Goal: Obtain resource: Download file/media

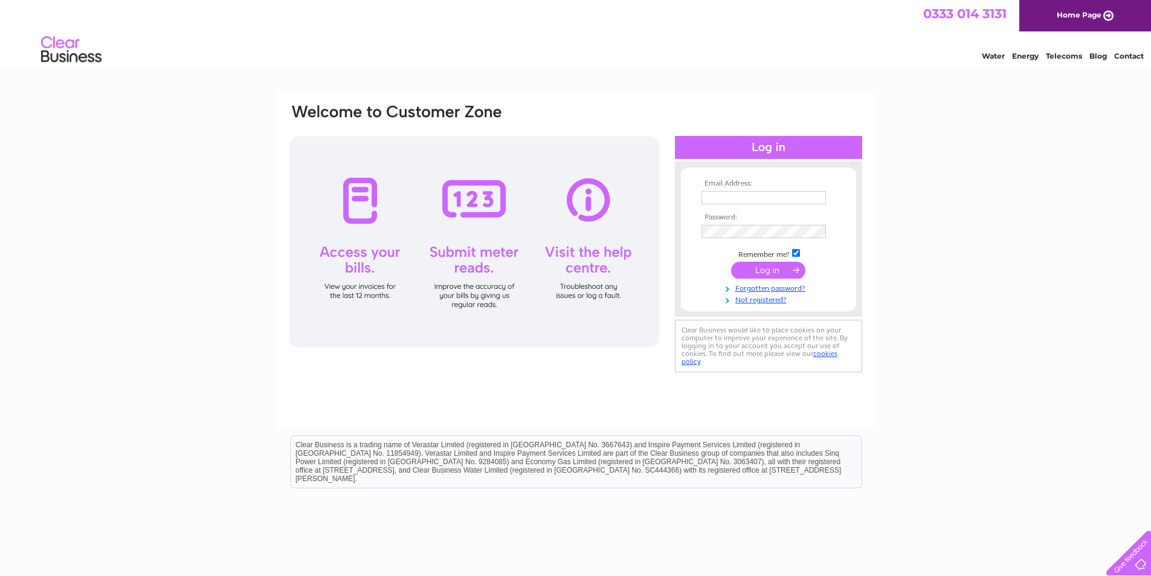
type input "staff@ashgrovevets.co.uk"
click at [756, 273] on input "submit" at bounding box center [768, 270] width 74 height 17
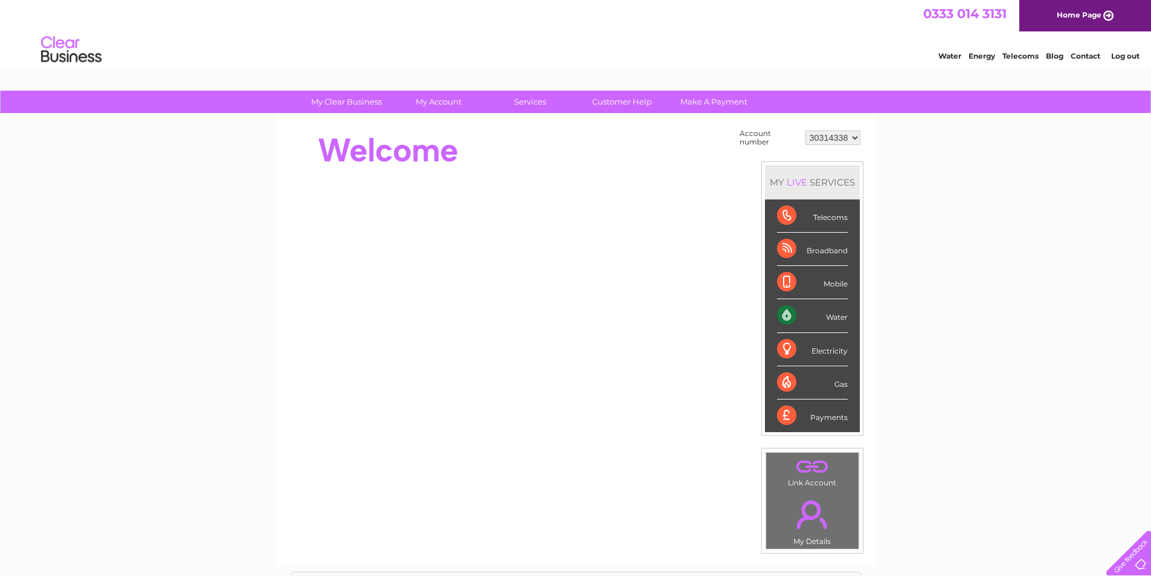
click at [857, 140] on select "30314338" at bounding box center [833, 138] width 55 height 15
click at [806, 131] on select "30314338" at bounding box center [833, 138] width 55 height 15
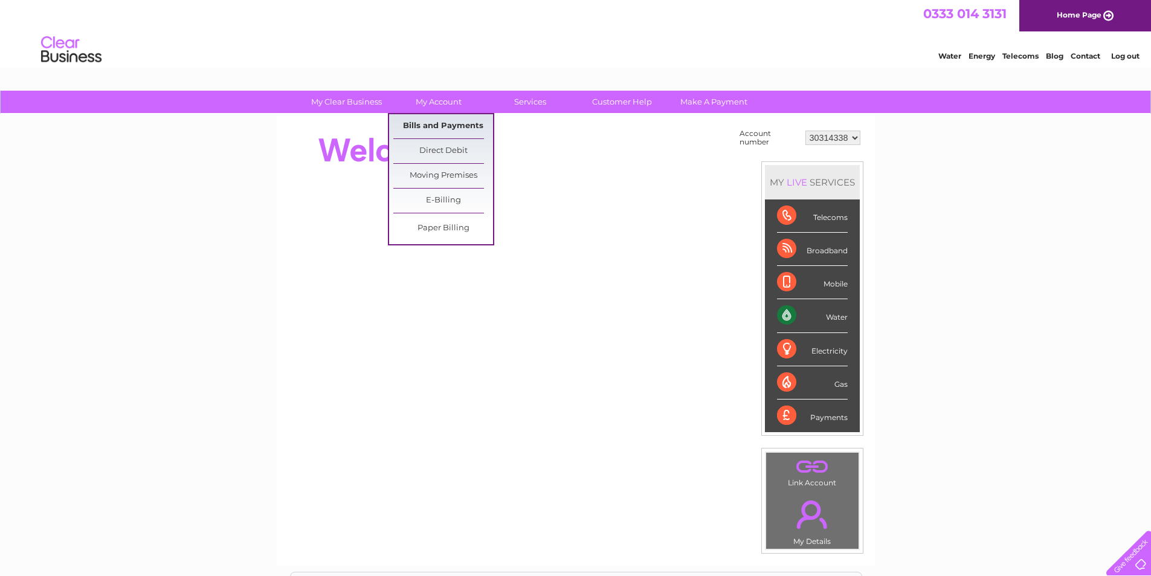
click at [448, 128] on link "Bills and Payments" at bounding box center [443, 126] width 100 height 24
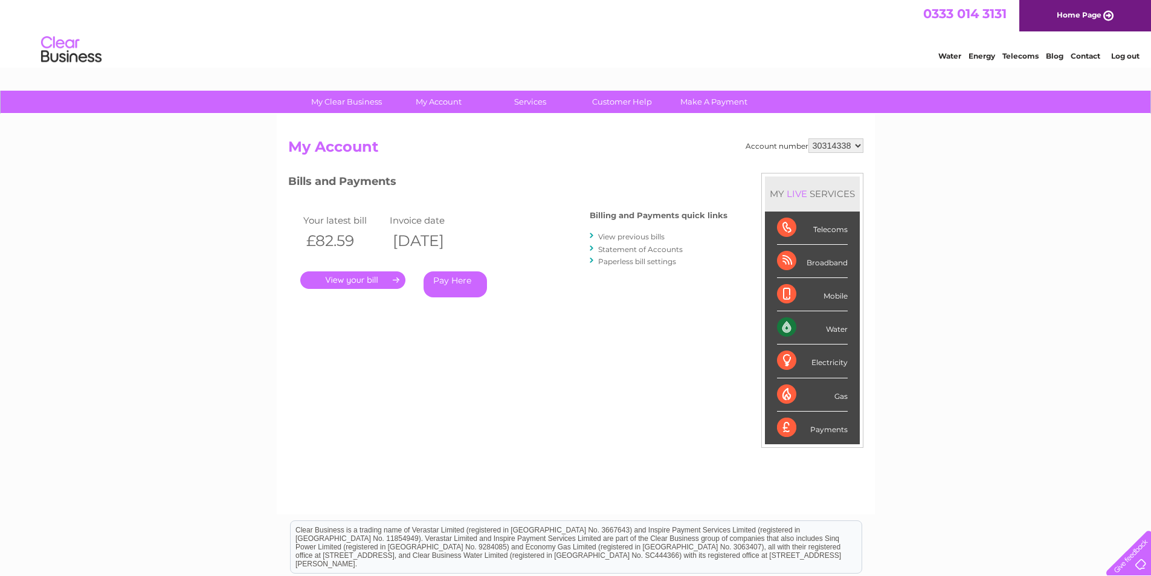
click at [344, 281] on link "." at bounding box center [352, 280] width 105 height 18
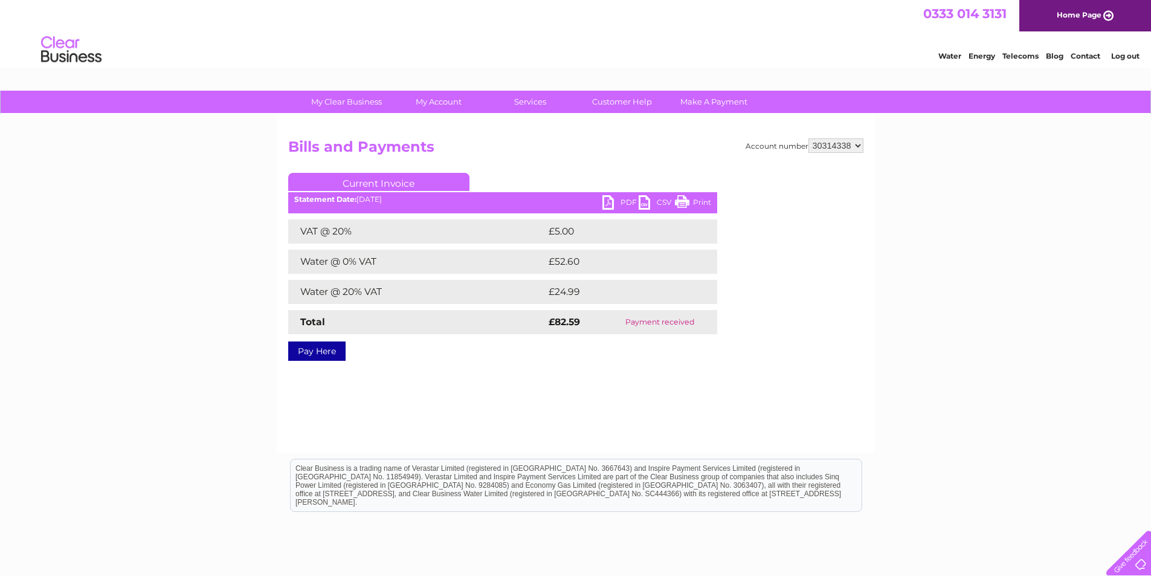
click at [617, 202] on link "PDF" at bounding box center [621, 204] width 36 height 18
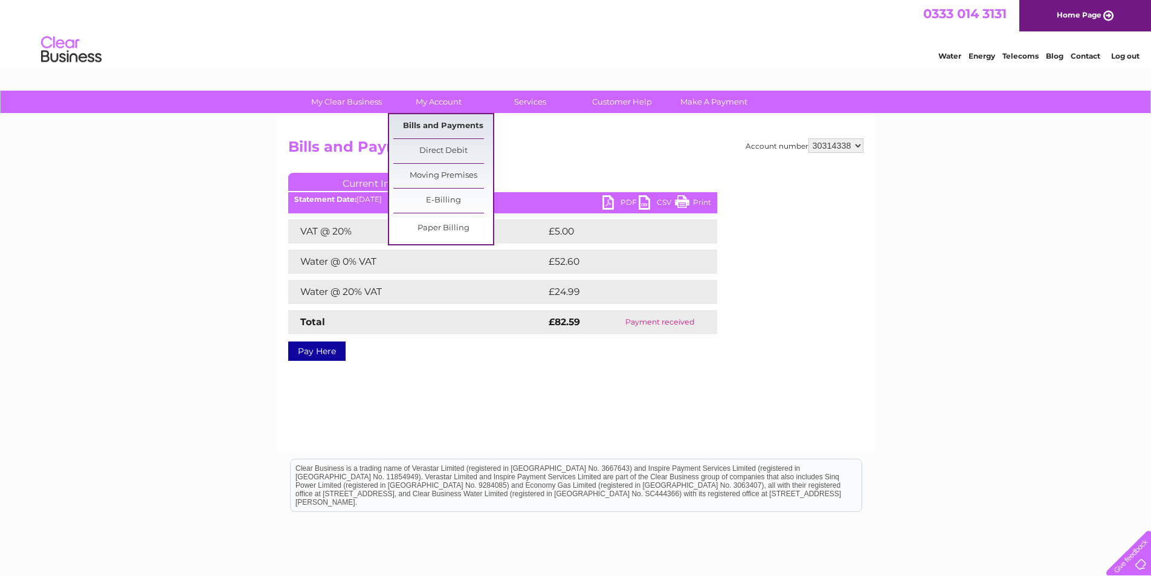
click at [438, 121] on link "Bills and Payments" at bounding box center [443, 126] width 100 height 24
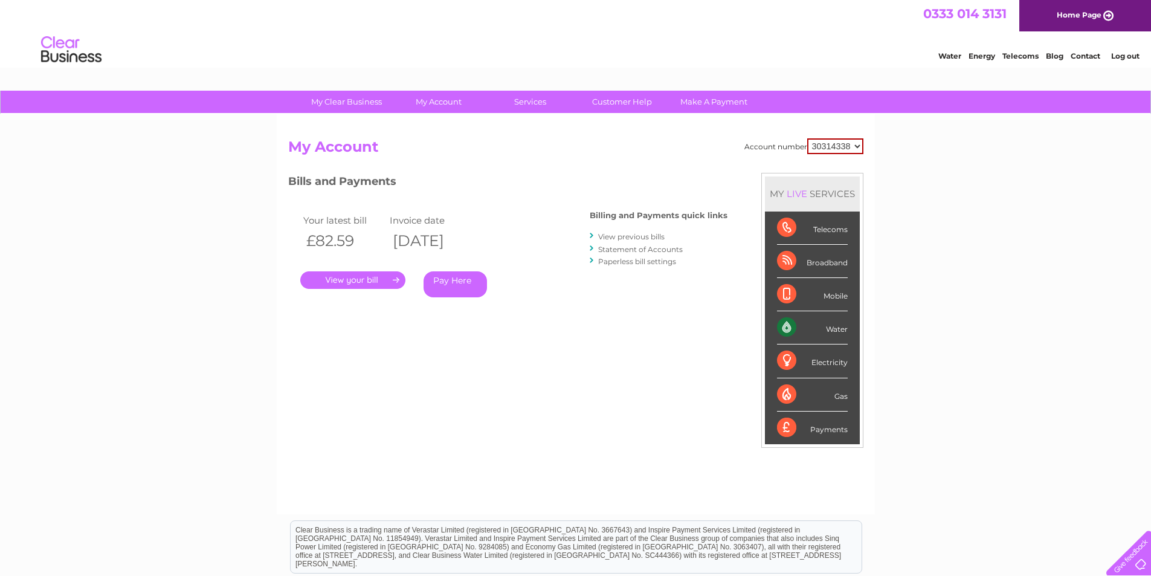
click at [607, 236] on link "View previous bills" at bounding box center [631, 236] width 66 height 9
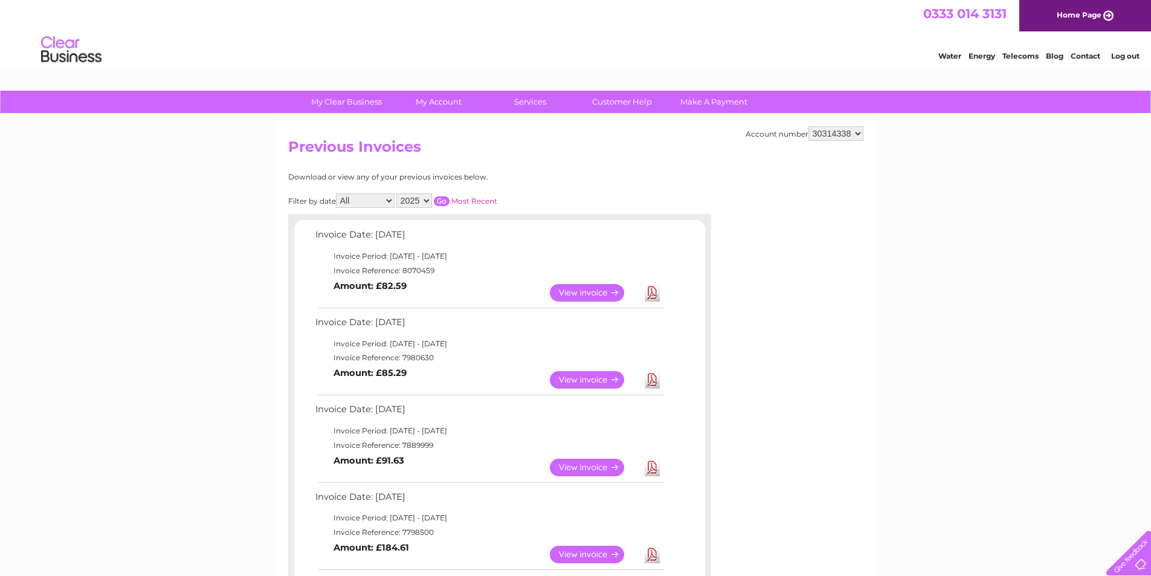
click at [588, 378] on link "View" at bounding box center [594, 380] width 89 height 18
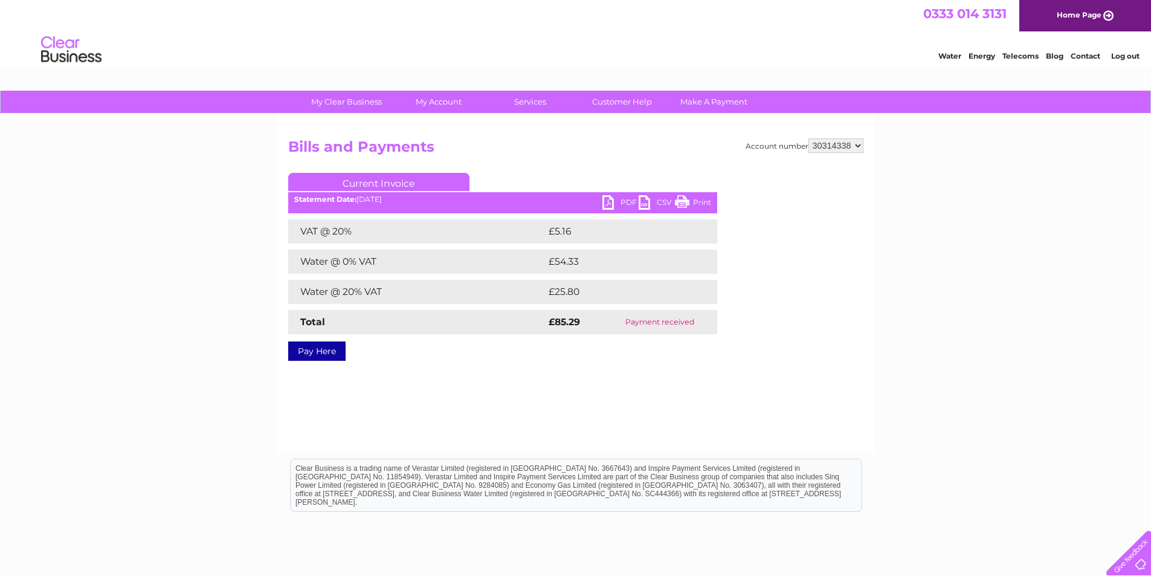
click at [623, 199] on link "PDF" at bounding box center [621, 204] width 36 height 18
